Goal: Task Accomplishment & Management: Manage account settings

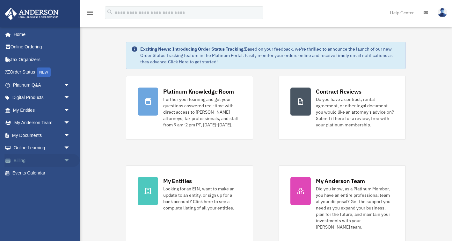
click at [35, 159] on link "Billing arrow_drop_down" at bounding box center [41, 160] width 75 height 13
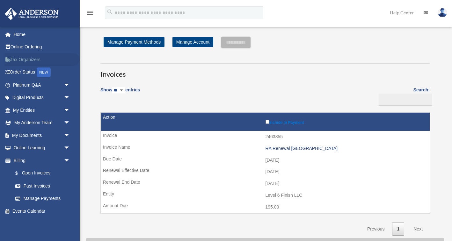
click at [37, 57] on link "Tax Organizers" at bounding box center [41, 59] width 75 height 13
click at [47, 185] on link "Past Invoices" at bounding box center [44, 186] width 71 height 13
